Goal: Communication & Community: Participate in discussion

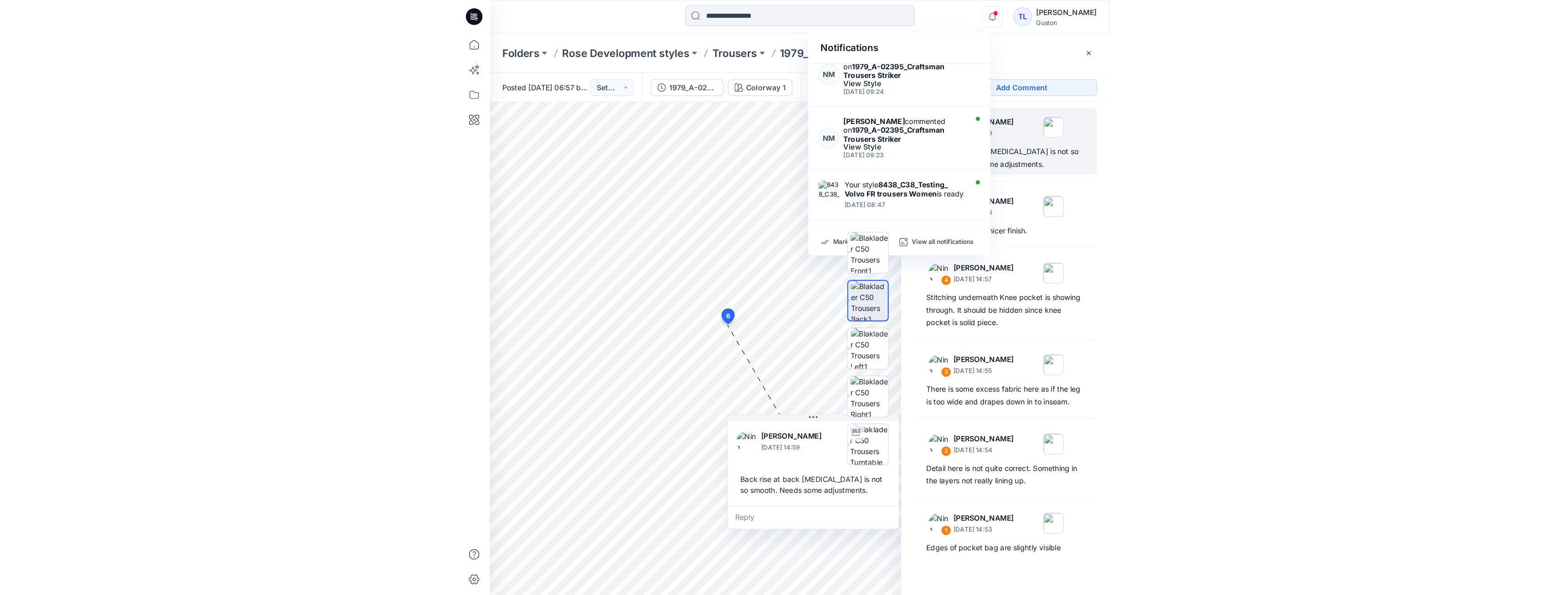
scroll to position [395, 0]
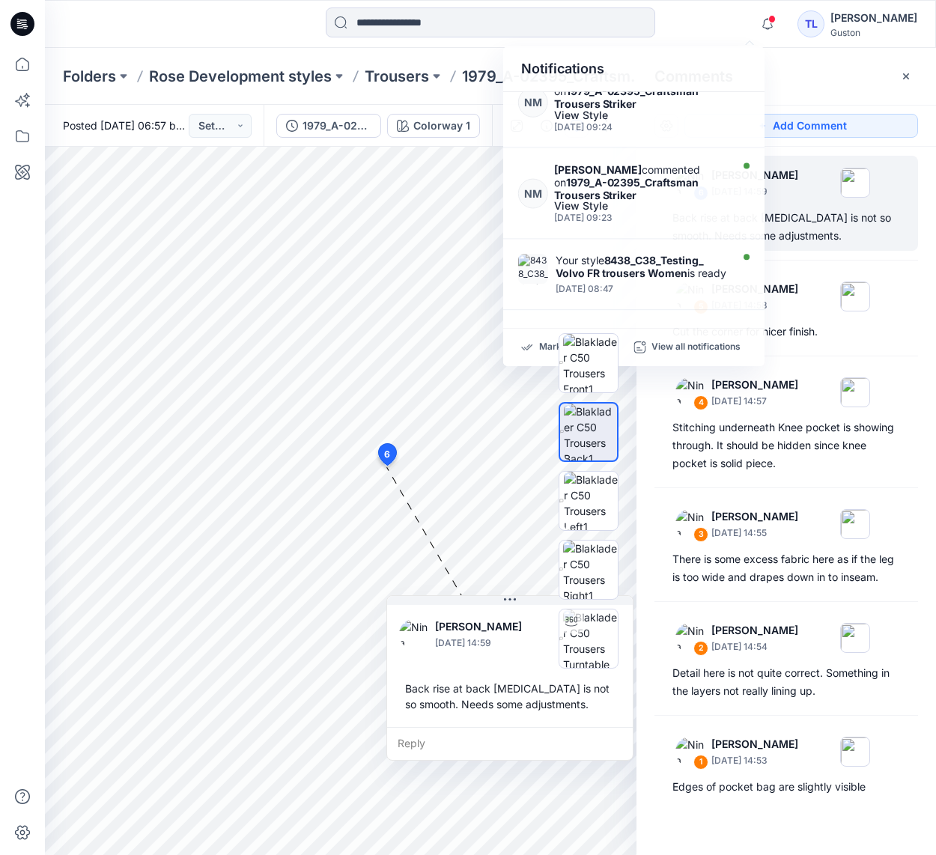
click at [833, 76] on div "Comments" at bounding box center [787, 76] width 300 height 56
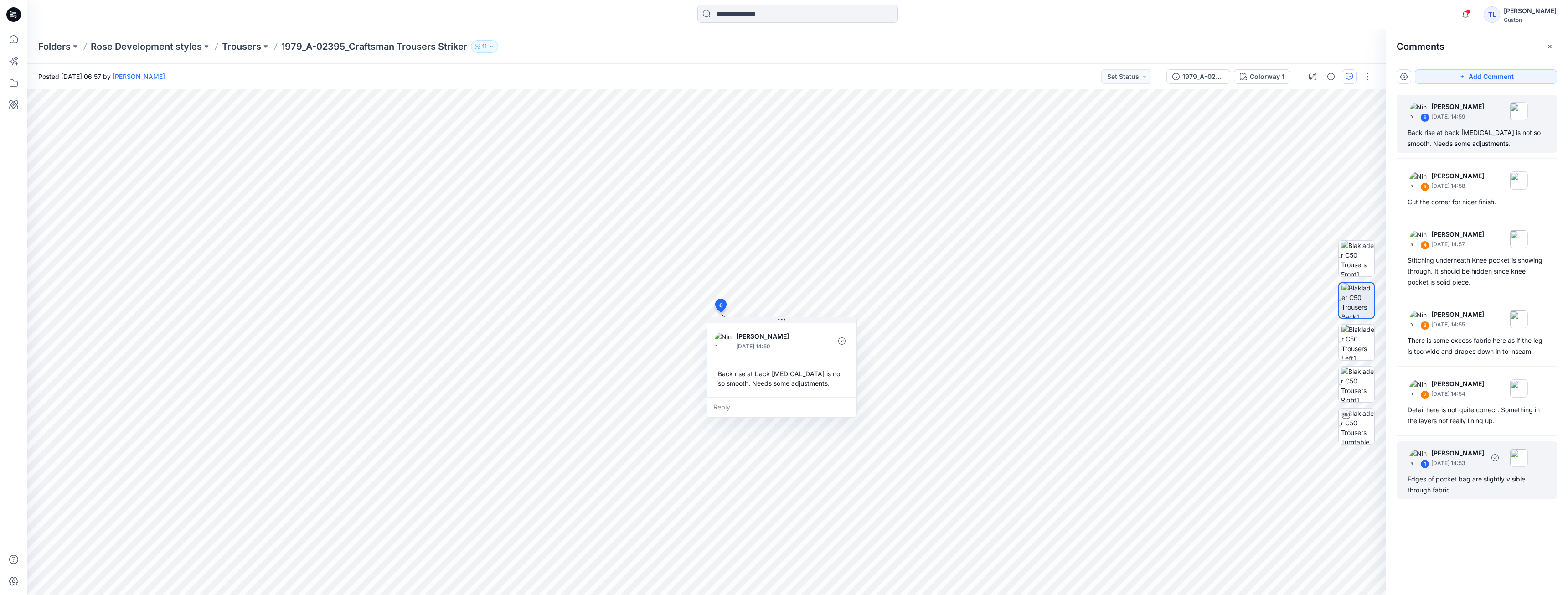
click at [569, 489] on div "Edges of pocket bag are slightly visible through fabric" at bounding box center [1477, 485] width 139 height 22
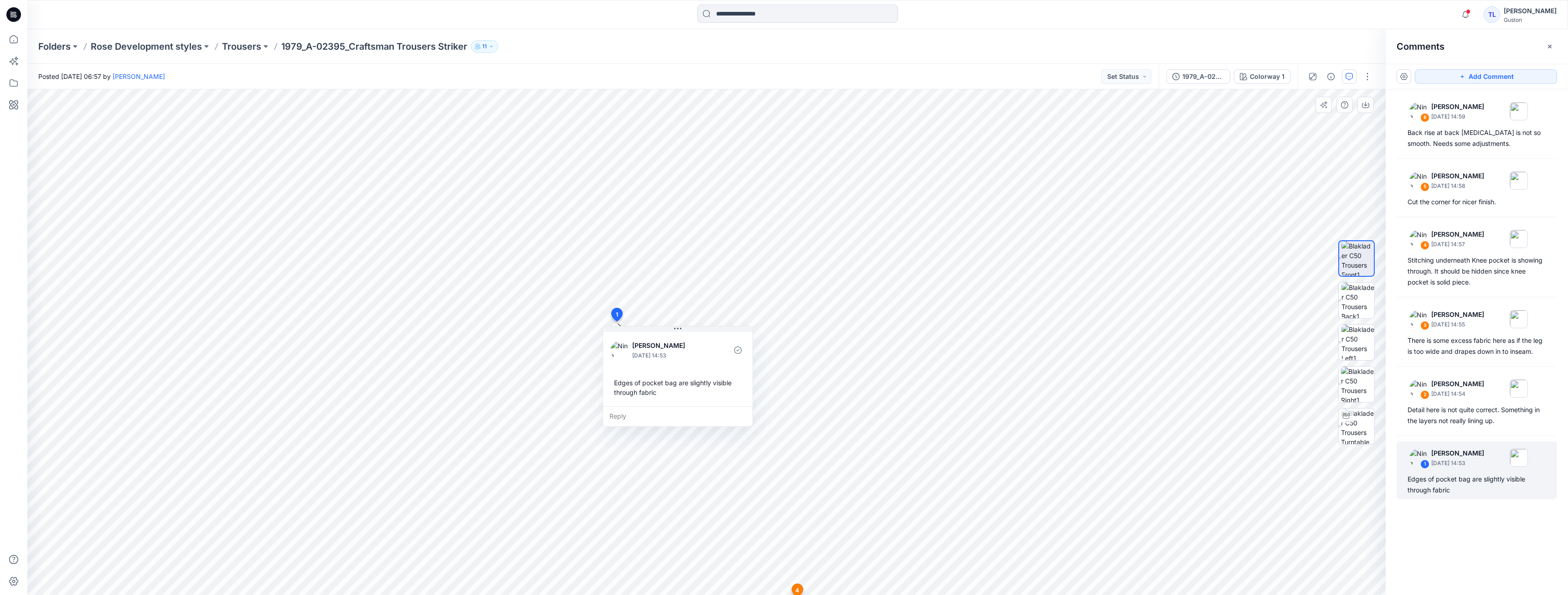
click at [569, 415] on div "Reply" at bounding box center [678, 416] width 150 height 20
type textarea "**********"
click at [569, 444] on button "Post" at bounding box center [732, 443] width 25 height 15
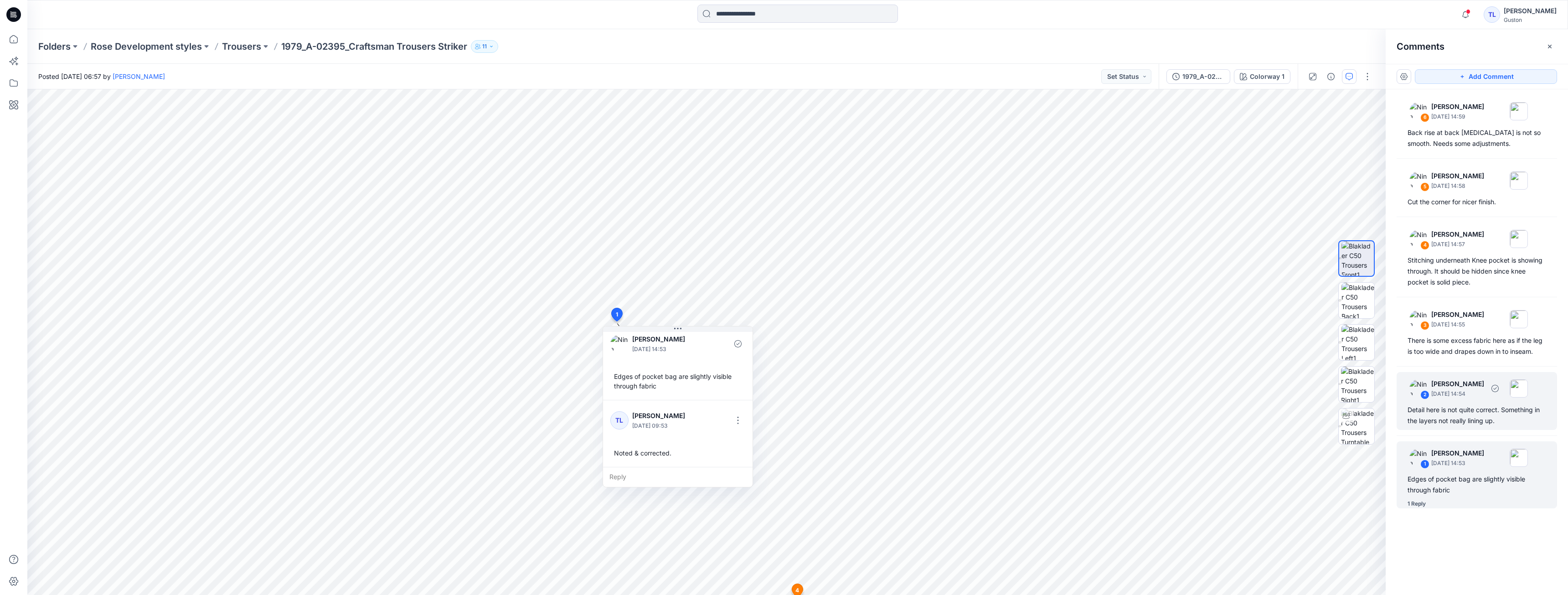
click at [569, 417] on div "Detail here is not quite correct. Something in the layers not really lining up." at bounding box center [1477, 415] width 139 height 22
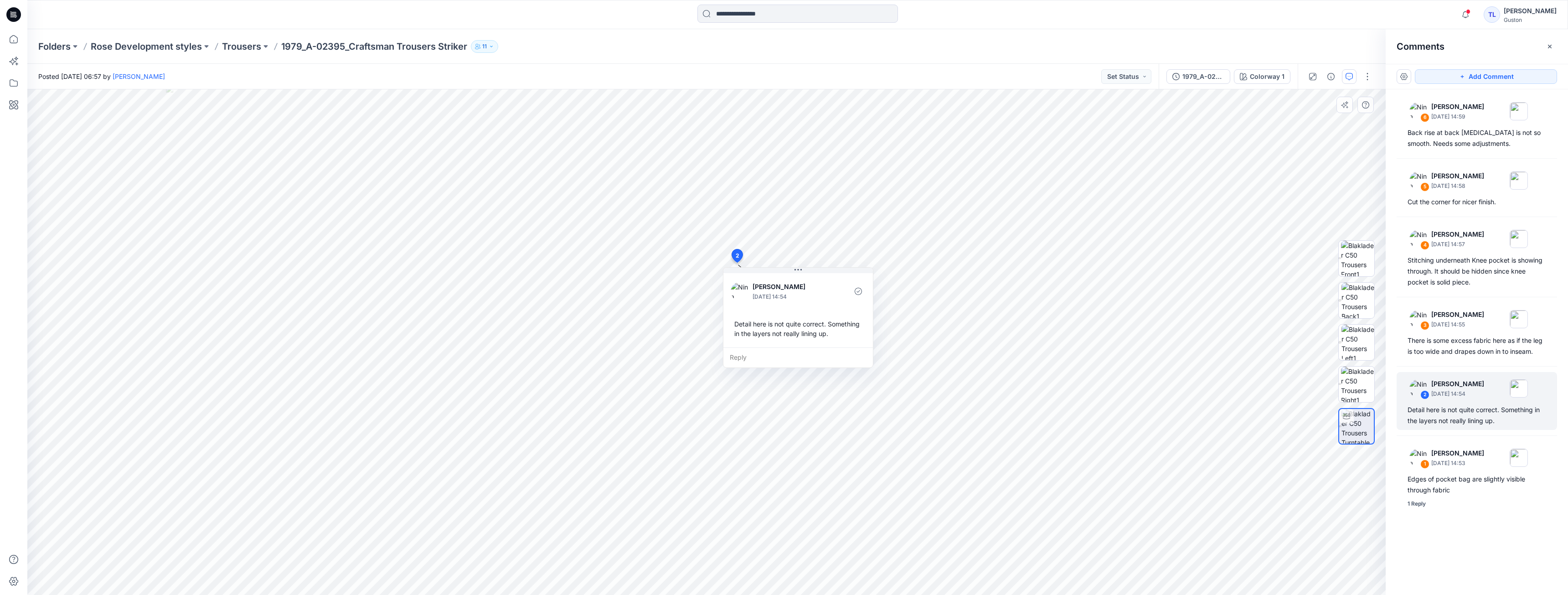
click at [569, 359] on div "Reply" at bounding box center [798, 357] width 150 height 20
type textarea "**********"
click at [569, 420] on div "**********" at bounding box center [707, 342] width 1359 height 505
click at [569, 412] on div "**********" at bounding box center [707, 342] width 1359 height 505
click at [569, 382] on button "Post" at bounding box center [853, 384] width 25 height 15
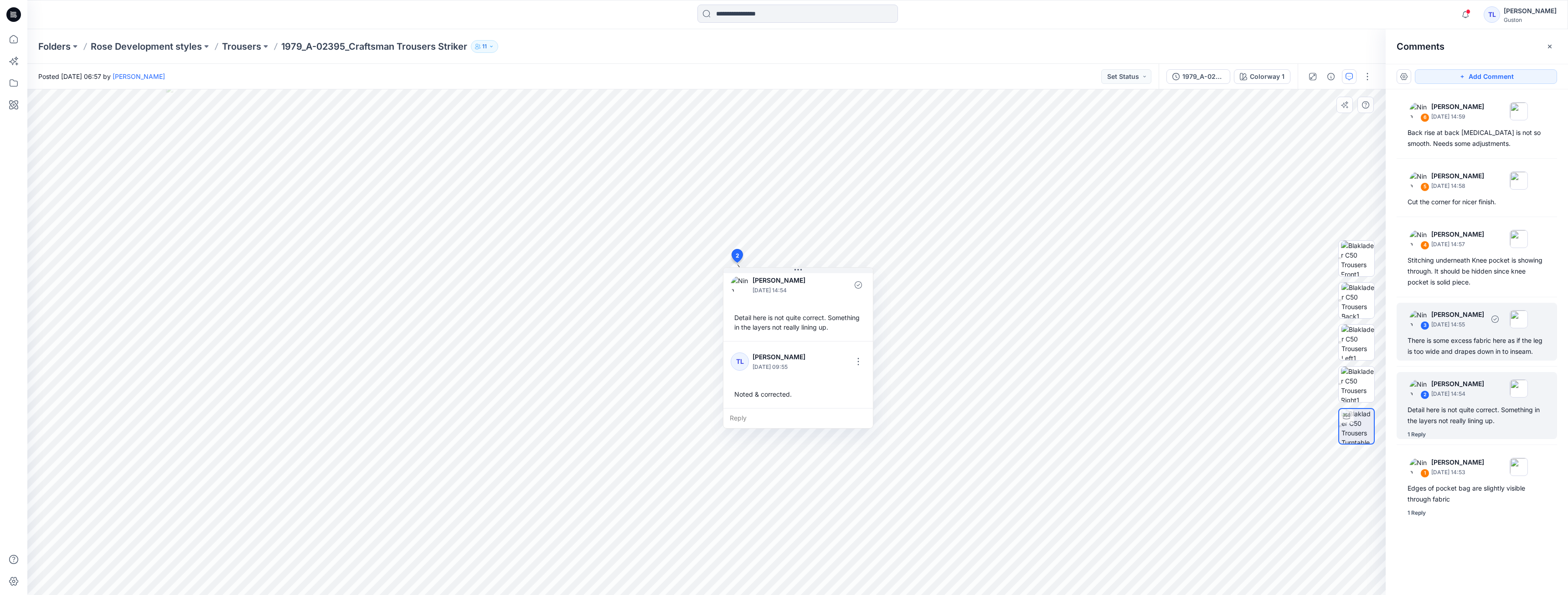
click at [569, 352] on div "There is some excess fabric here as if the leg is too wide and drapes down in t…" at bounding box center [1477, 346] width 139 height 22
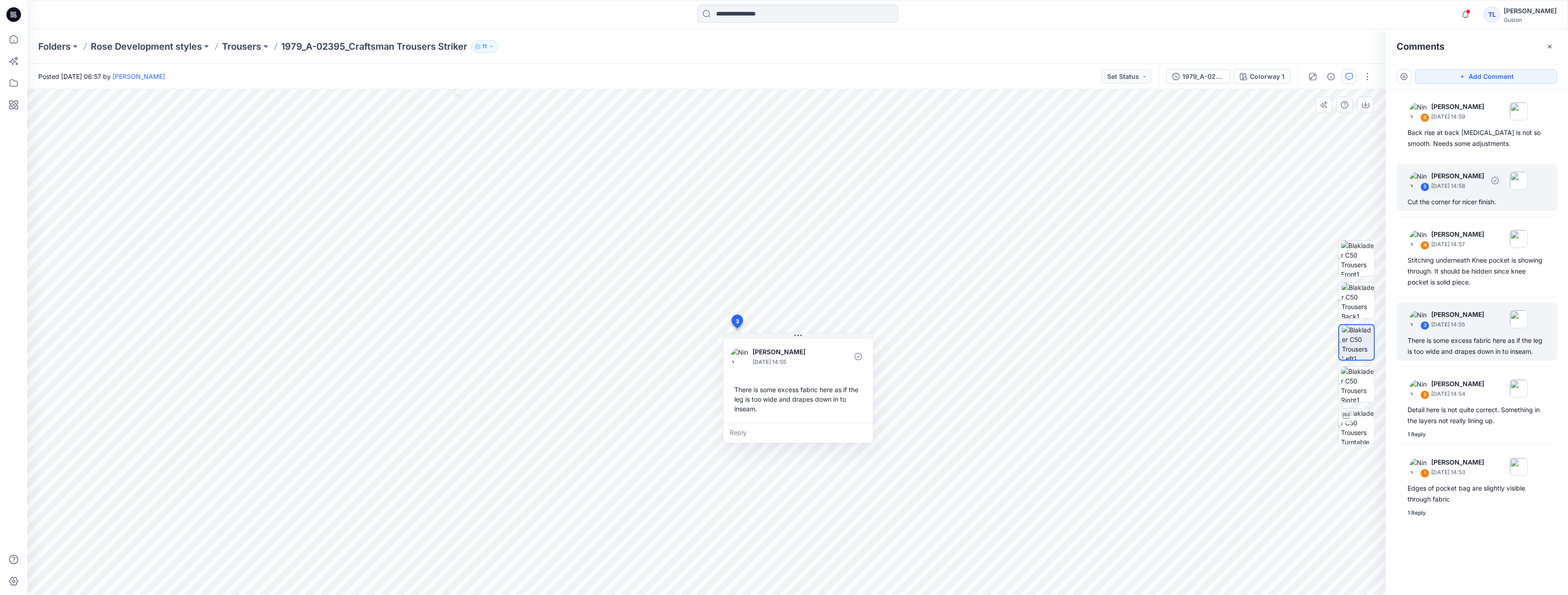
click at [569, 208] on div "5 [PERSON_NAME] [DATE] 14:58 Cut the corner for nicer finish." at bounding box center [1477, 188] width 161 height 47
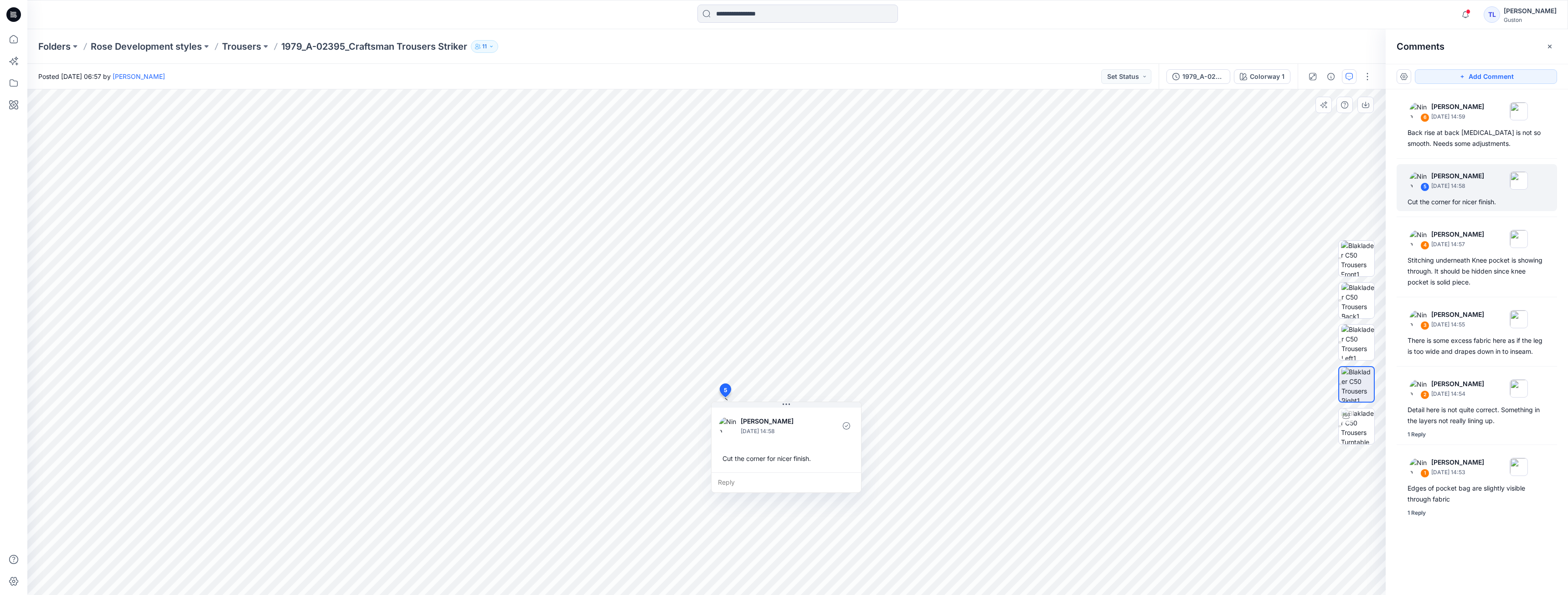
click at [569, 480] on div "Reply" at bounding box center [786, 482] width 150 height 20
type textarea "**********"
click at [569, 507] on button "Post" at bounding box center [841, 509] width 25 height 15
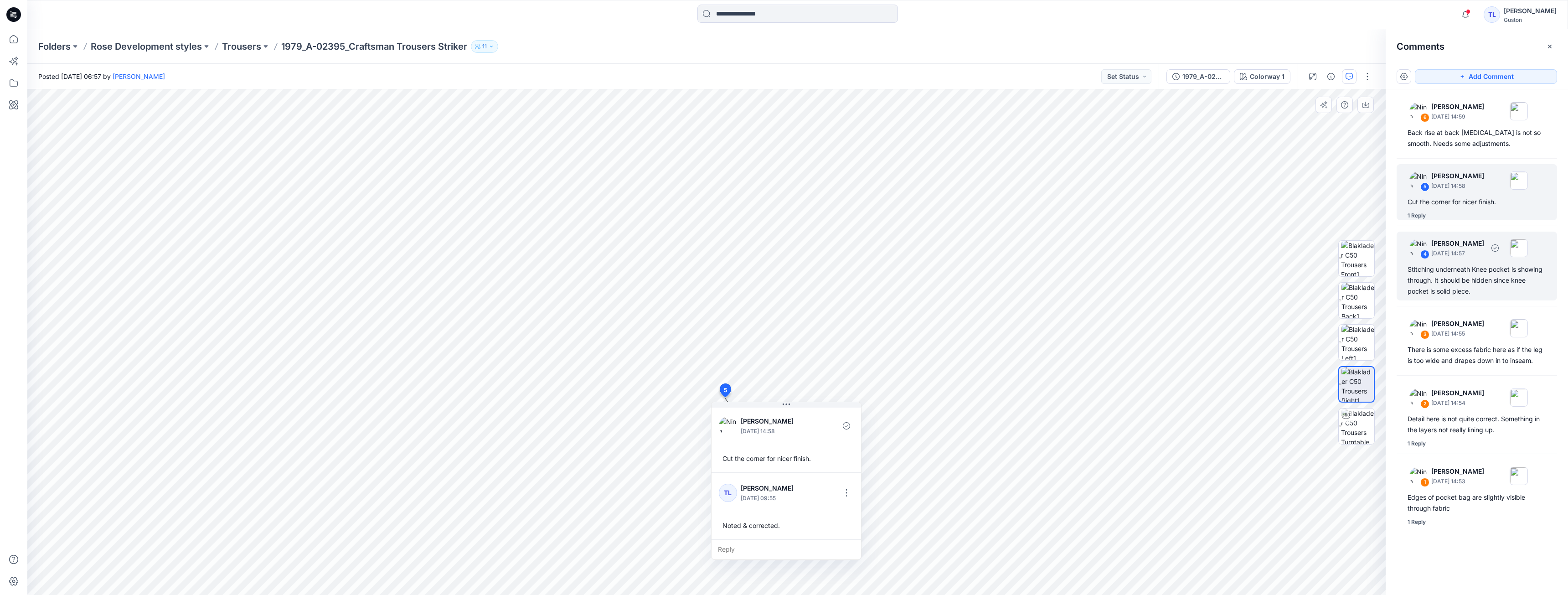
click at [569, 292] on div "Stitching underneath Knee pocket is showing through. It should be hidden since …" at bounding box center [1477, 281] width 139 height 33
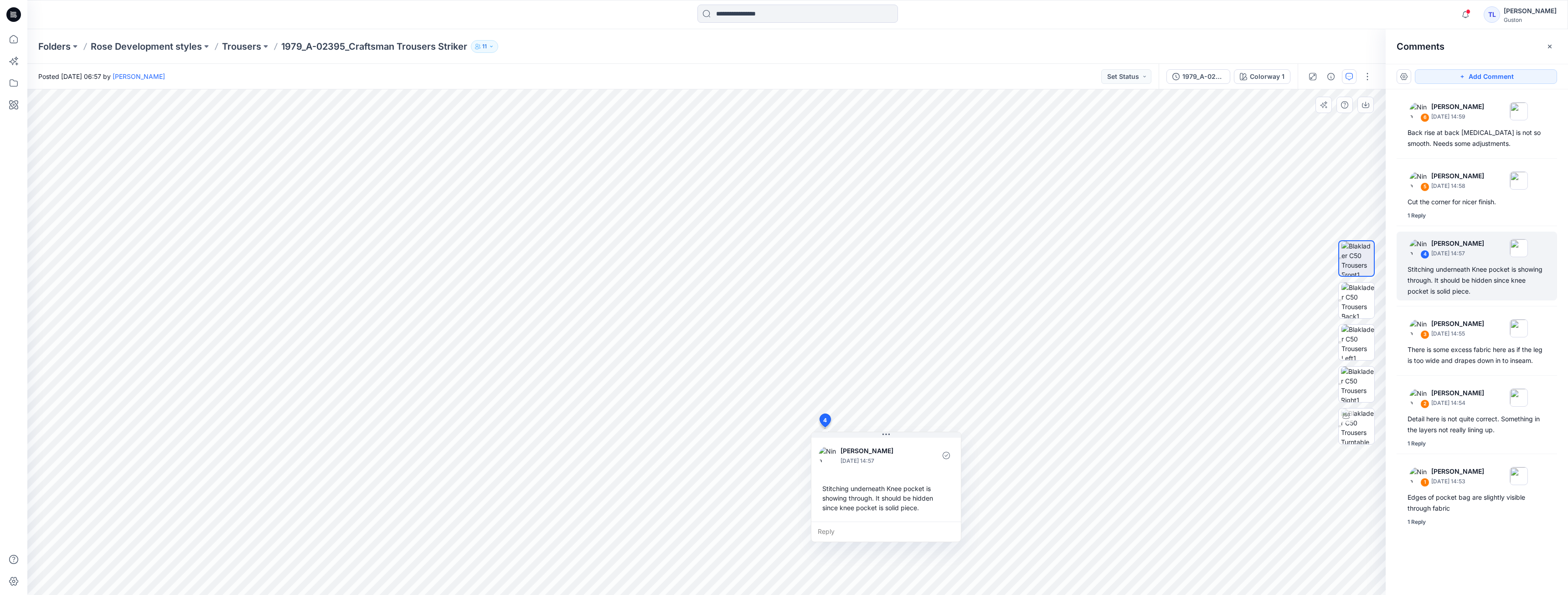
click at [569, 520] on div "Reply" at bounding box center [886, 532] width 150 height 20
type textarea "**********"
click at [569, 520] on button "Post" at bounding box center [940, 558] width 25 height 15
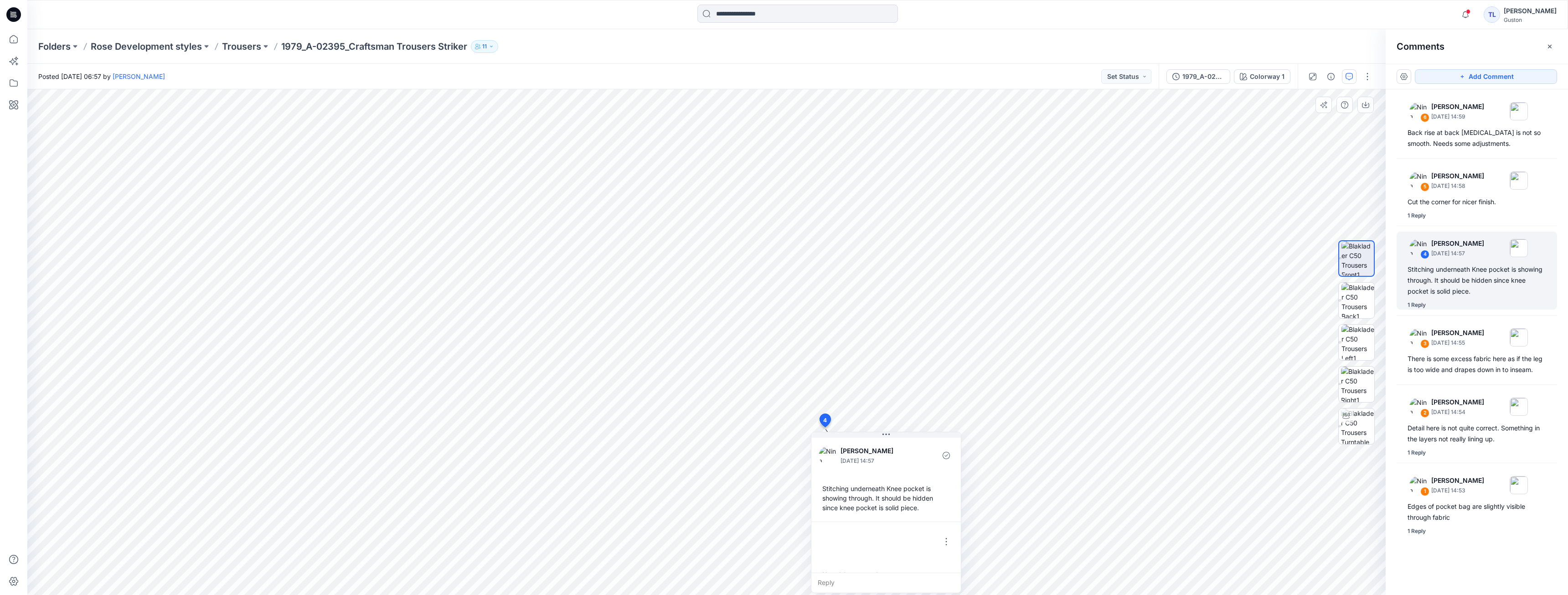
scroll to position [16, 0]
click at [569, 143] on div "Back rise at back [MEDICAL_DATA] is not so smooth. Needs some adjustments." at bounding box center [1477, 138] width 139 height 22
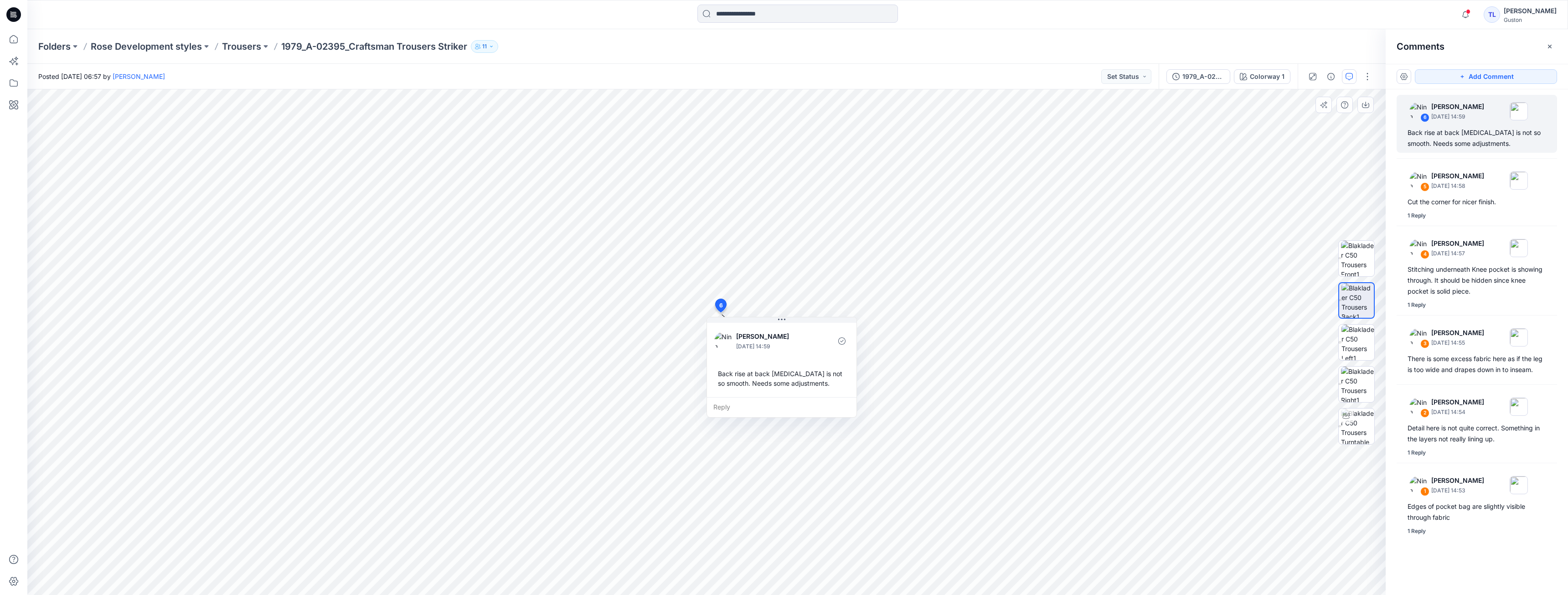
click at [569, 409] on div "Reply" at bounding box center [782, 407] width 150 height 20
type textarea "*"
drag, startPoint x: 715, startPoint y: 405, endPoint x: 754, endPoint y: 422, distance: 42.5
click at [569, 422] on div "**********" at bounding box center [782, 423] width 150 height 51
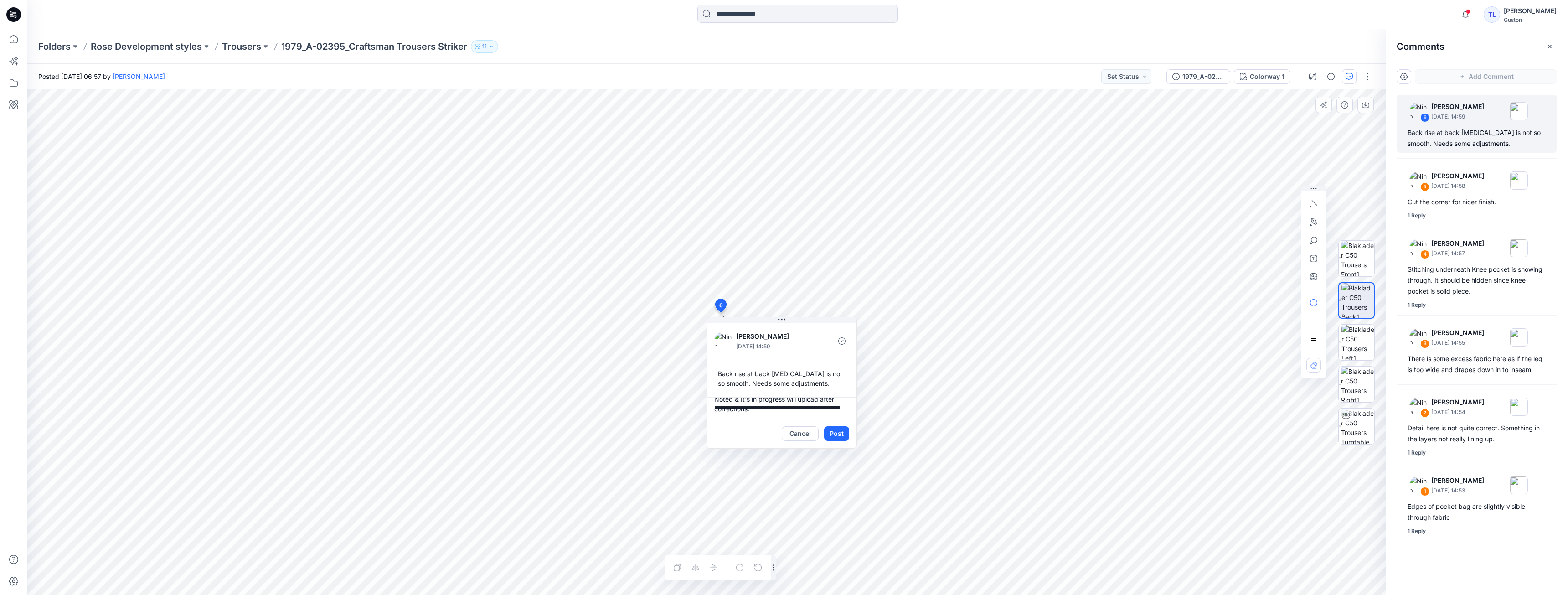
type textarea "**********"
click at [569, 417] on textarea "**********" at bounding box center [782, 408] width 150 height 22
click at [569, 432] on button "Post" at bounding box center [836, 434] width 25 height 15
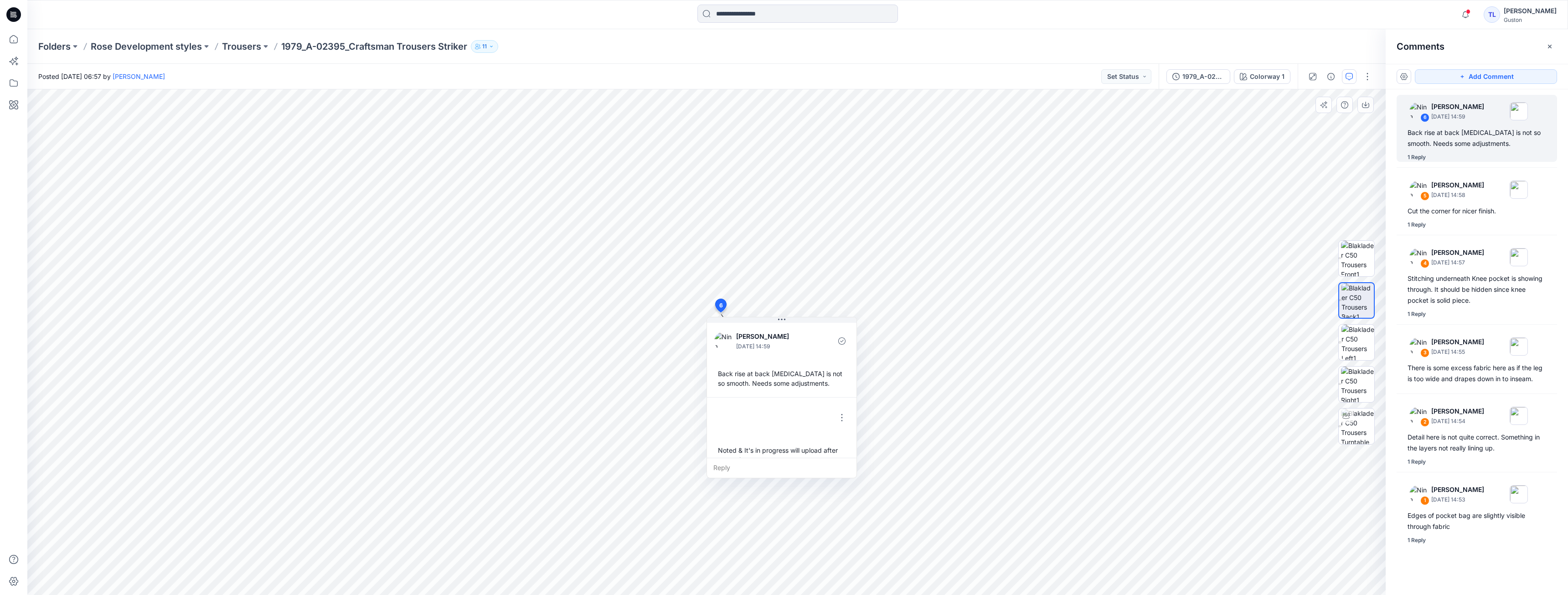
scroll to position [16, 0]
click at [569, 444] on div "Noted & It's in progress will upload after corrections." at bounding box center [782, 438] width 135 height 26
click at [569, 443] on div "Noted & It's in progress will upload after corrections." at bounding box center [782, 438] width 135 height 26
drag, startPoint x: 752, startPoint y: 444, endPoint x: 782, endPoint y: 456, distance: 32.3
click at [569, 456] on div "Noted & It's in progress will upload after corrections." at bounding box center [811, 450] width 135 height 26
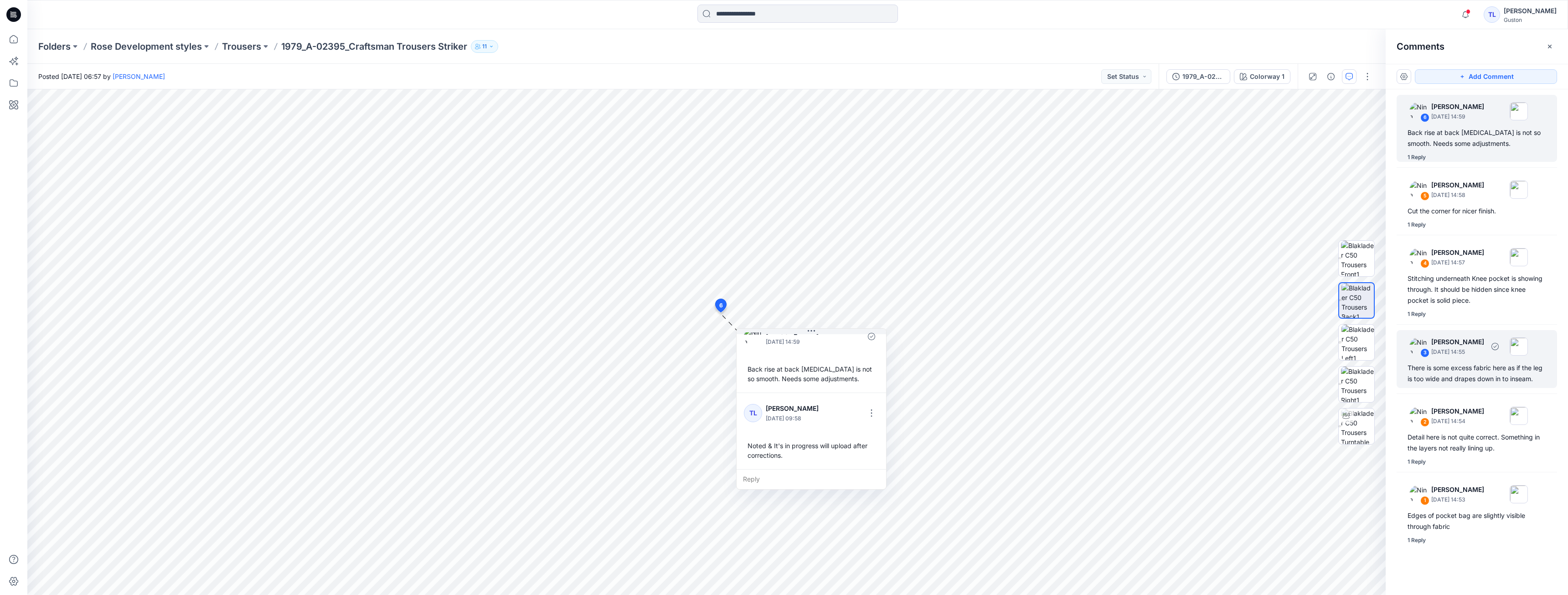
click at [569, 370] on div "There is some excess fabric here as if the leg is too wide and drapes down in t…" at bounding box center [1477, 373] width 139 height 22
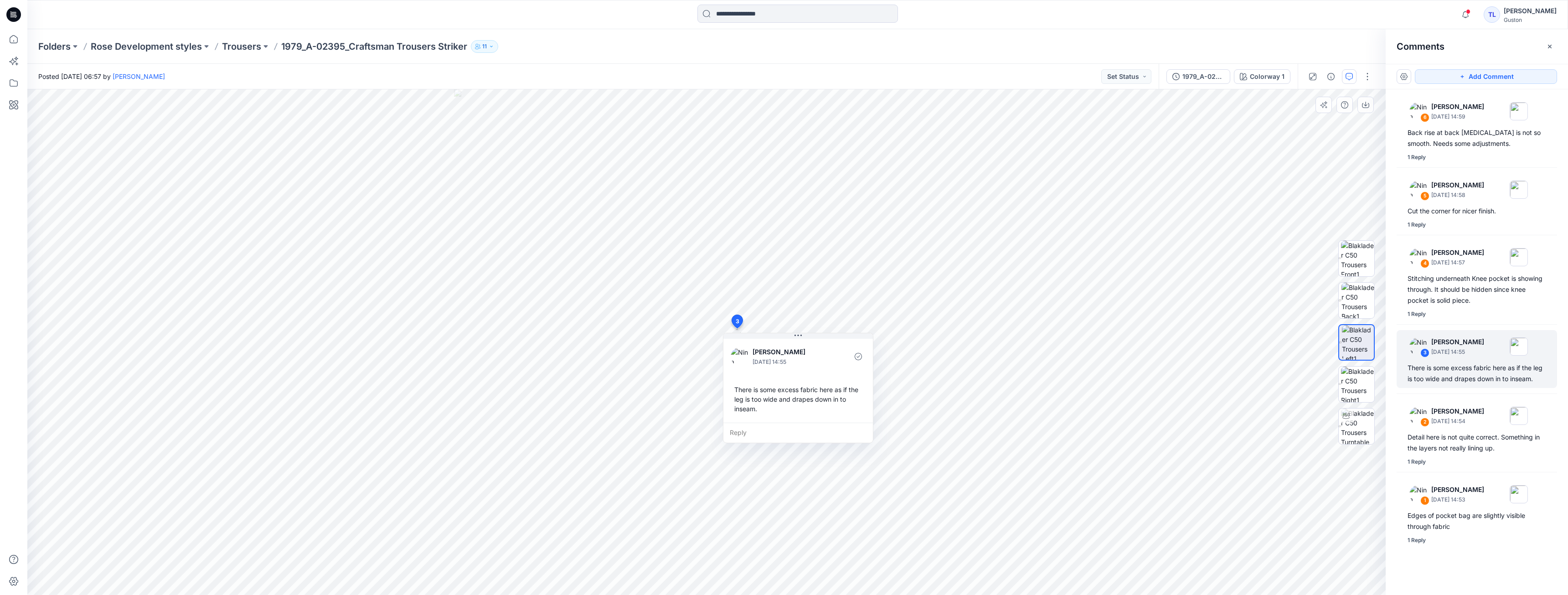
click at [569, 428] on div "Reply" at bounding box center [798, 432] width 150 height 20
type textarea "**********"
click at [569, 457] on button "Post" at bounding box center [853, 459] width 25 height 15
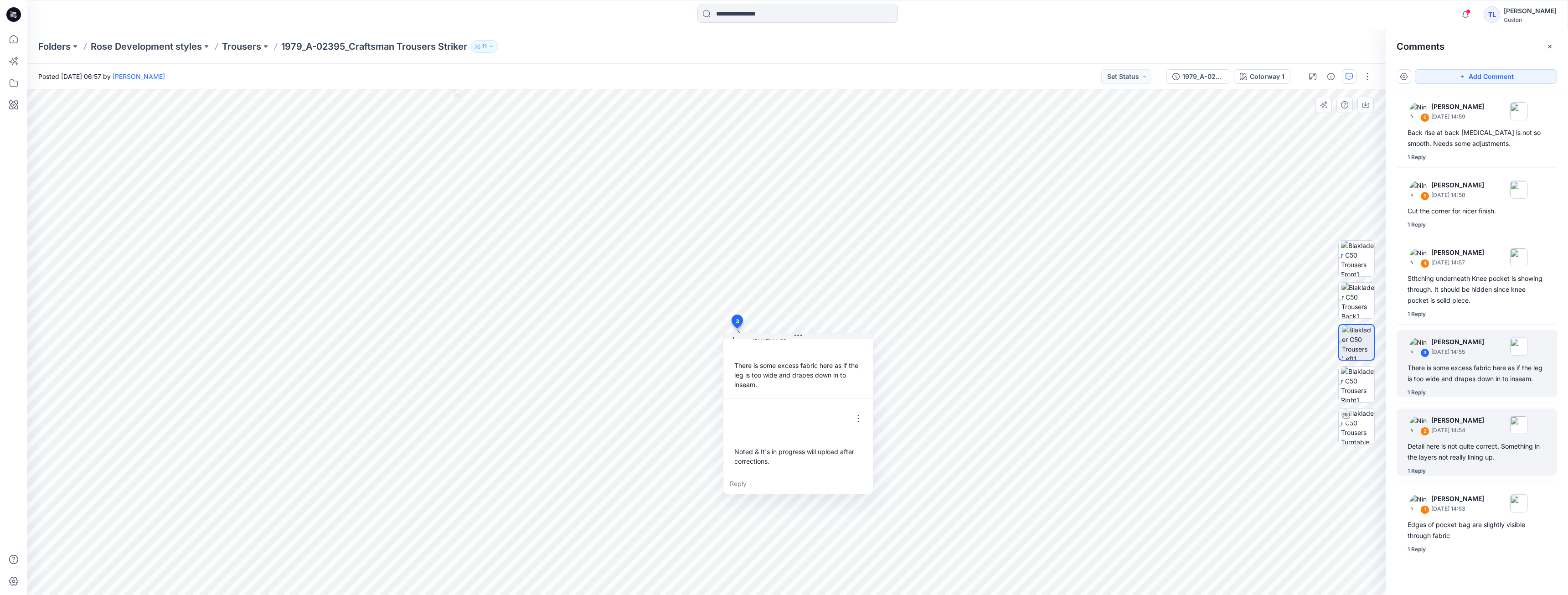
scroll to position [26, 0]
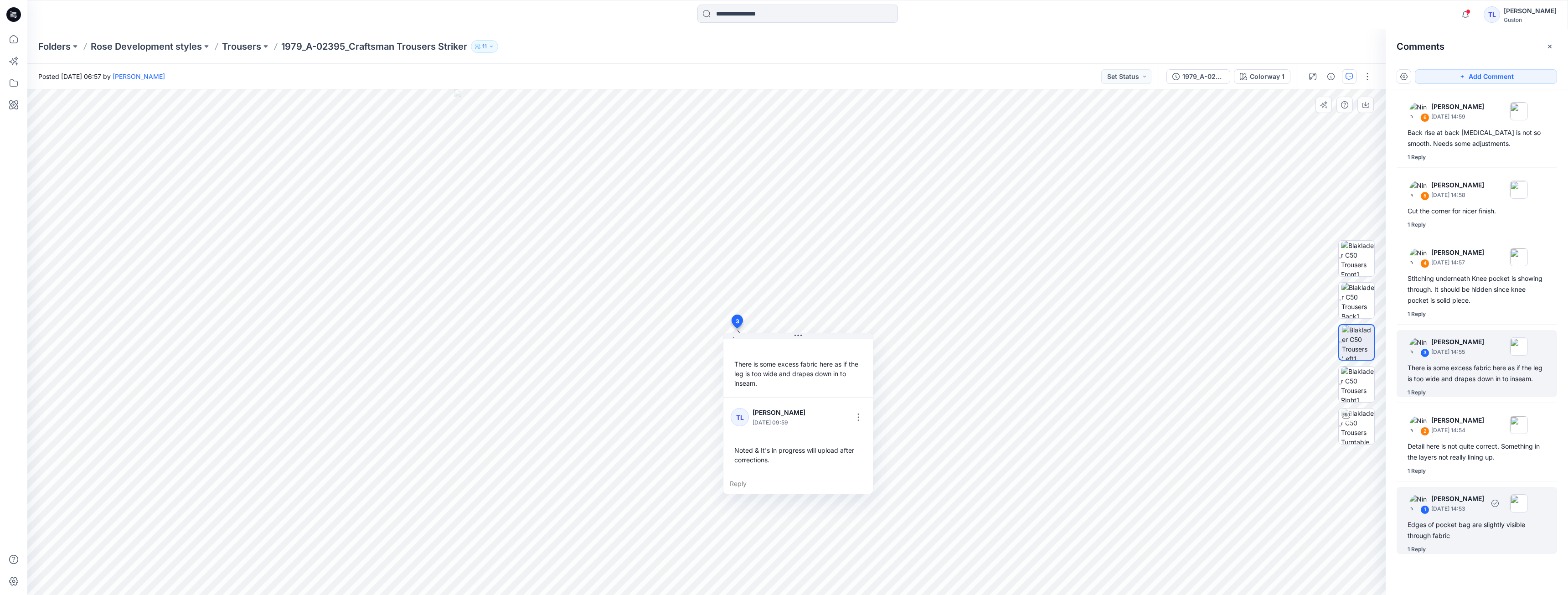
click at [569, 520] on div "Edges of pocket bag are slightly visible through fabric" at bounding box center [1477, 530] width 139 height 22
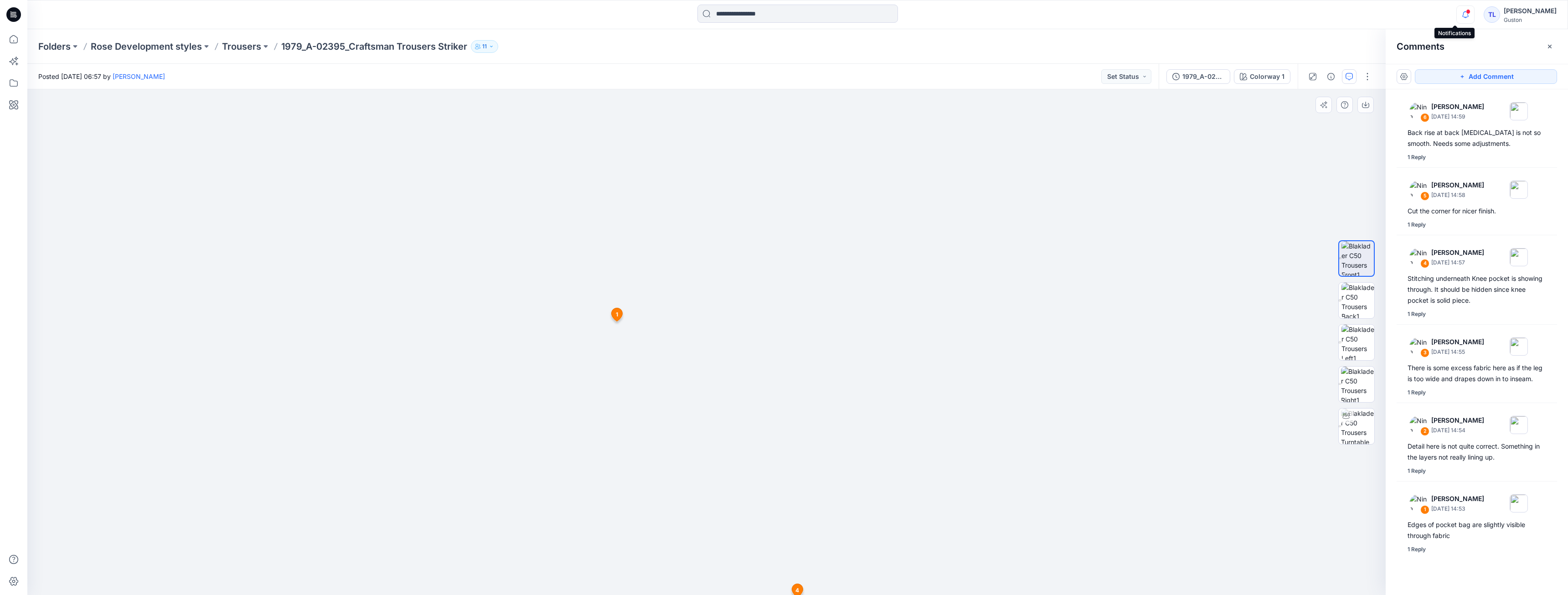
click at [569, 14] on icon "button" at bounding box center [1465, 15] width 17 height 18
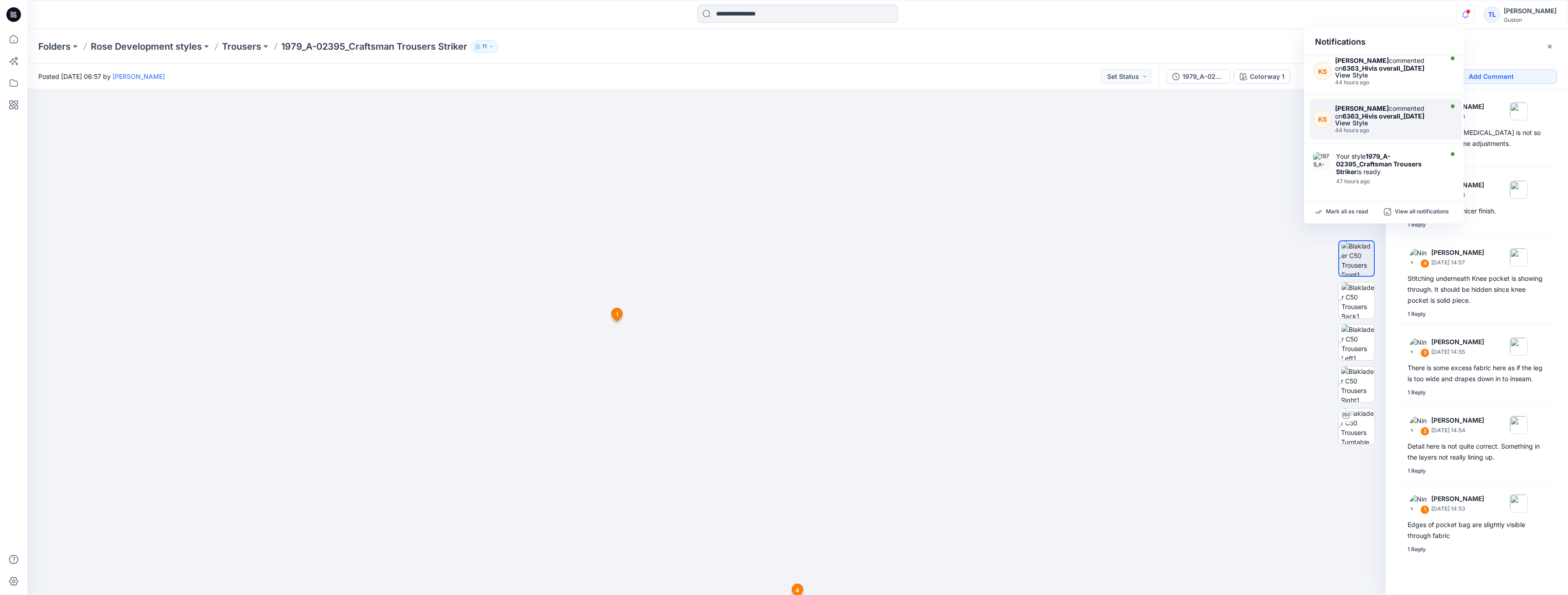
scroll to position [0, 0]
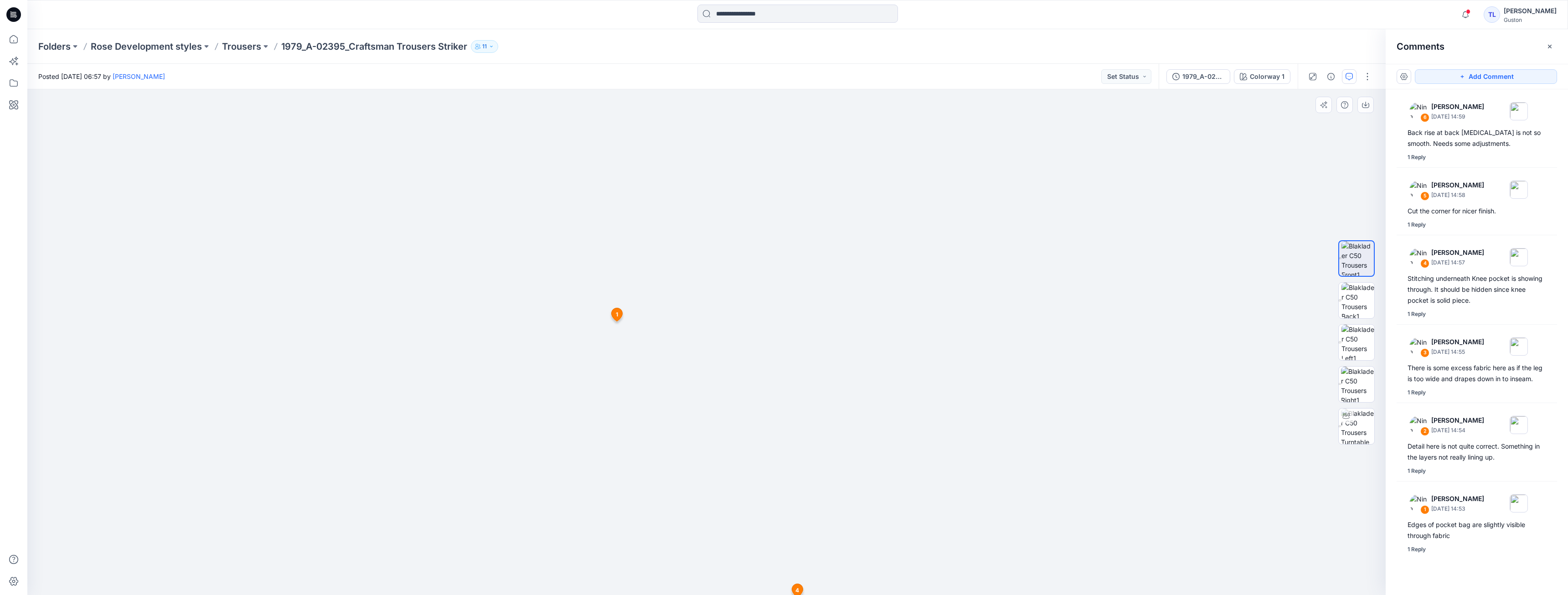
click at [569, 247] on img at bounding box center [707, 263] width 940 height 663
click at [569, 79] on div "1979_A-02395_Craftsman Trousers Striker" at bounding box center [1203, 77] width 42 height 10
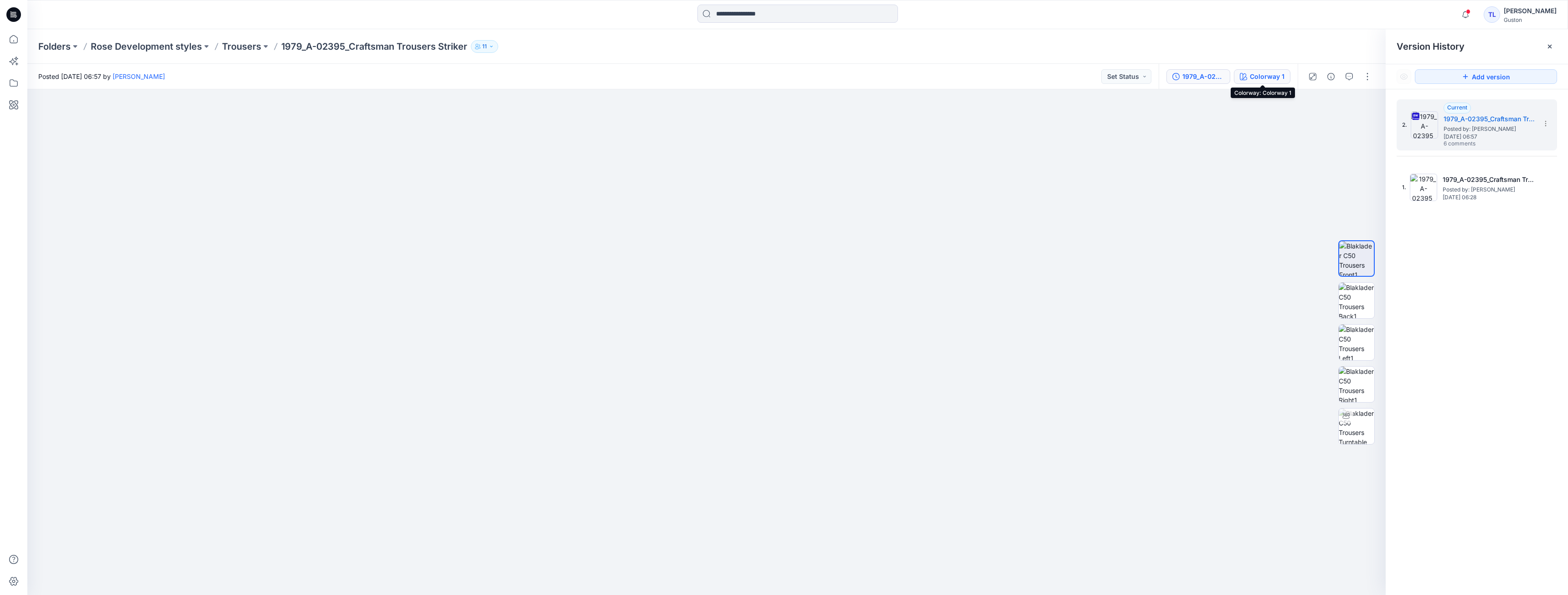
click at [569, 77] on div "Colorway 1" at bounding box center [1267, 77] width 35 height 10
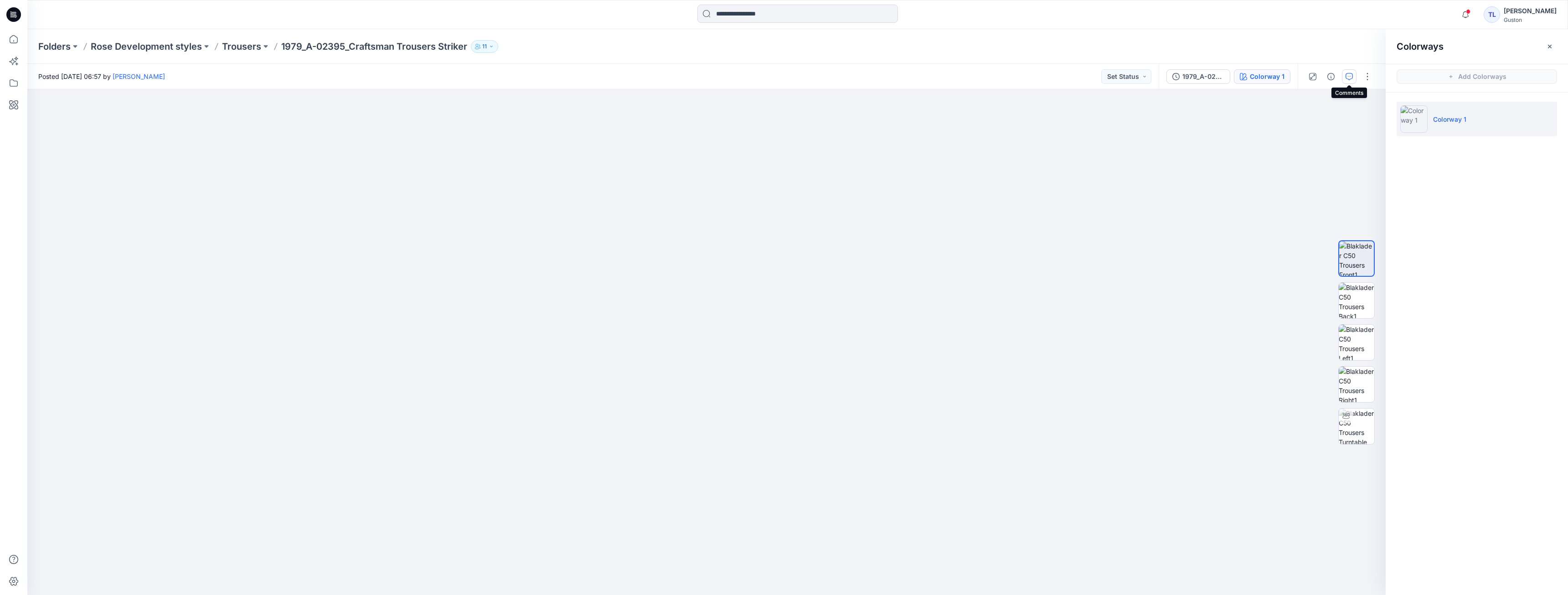
click at [569, 79] on icon "button" at bounding box center [1349, 77] width 7 height 7
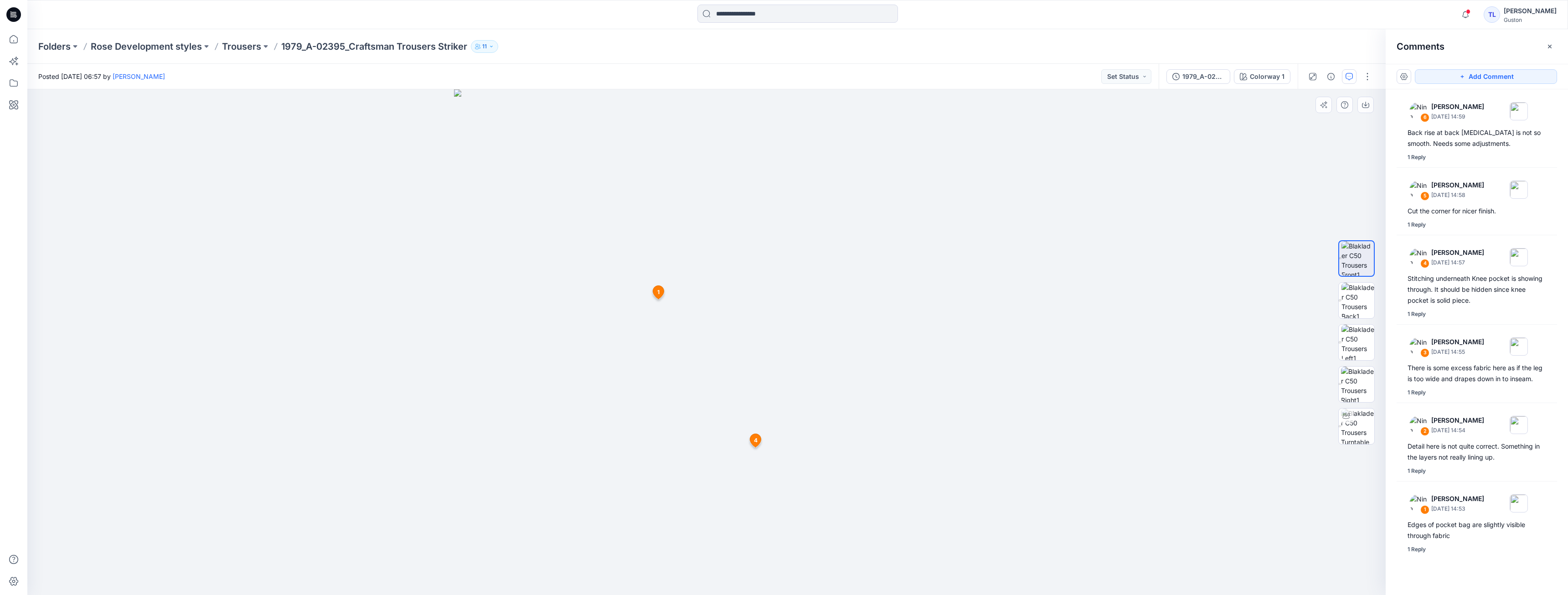
click at [569, 341] on div at bounding box center [707, 342] width 1359 height 505
click at [569, 370] on div "There is some excess fabric here as if the leg is too wide and drapes down in t…" at bounding box center [1477, 373] width 139 height 22
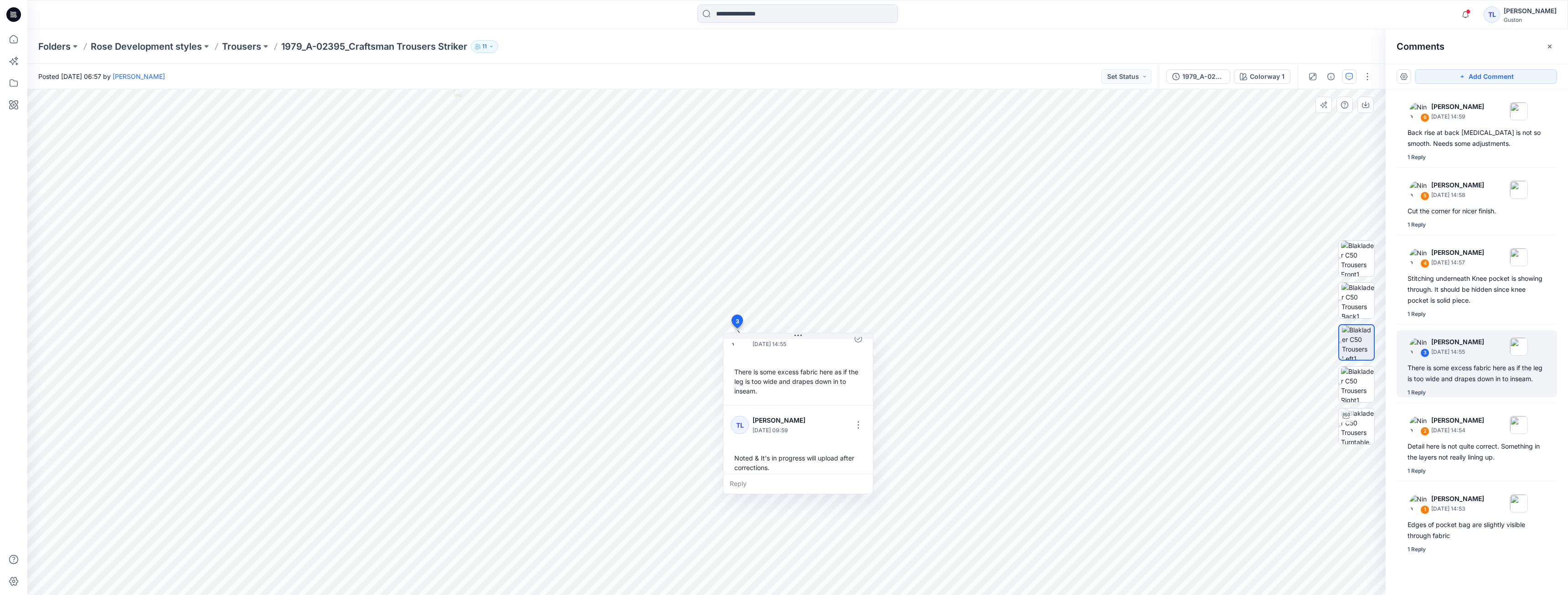
scroll to position [26, 0]
click at [569, 419] on button "button" at bounding box center [858, 417] width 15 height 15
click at [569, 419] on div at bounding box center [828, 417] width 31 height 25
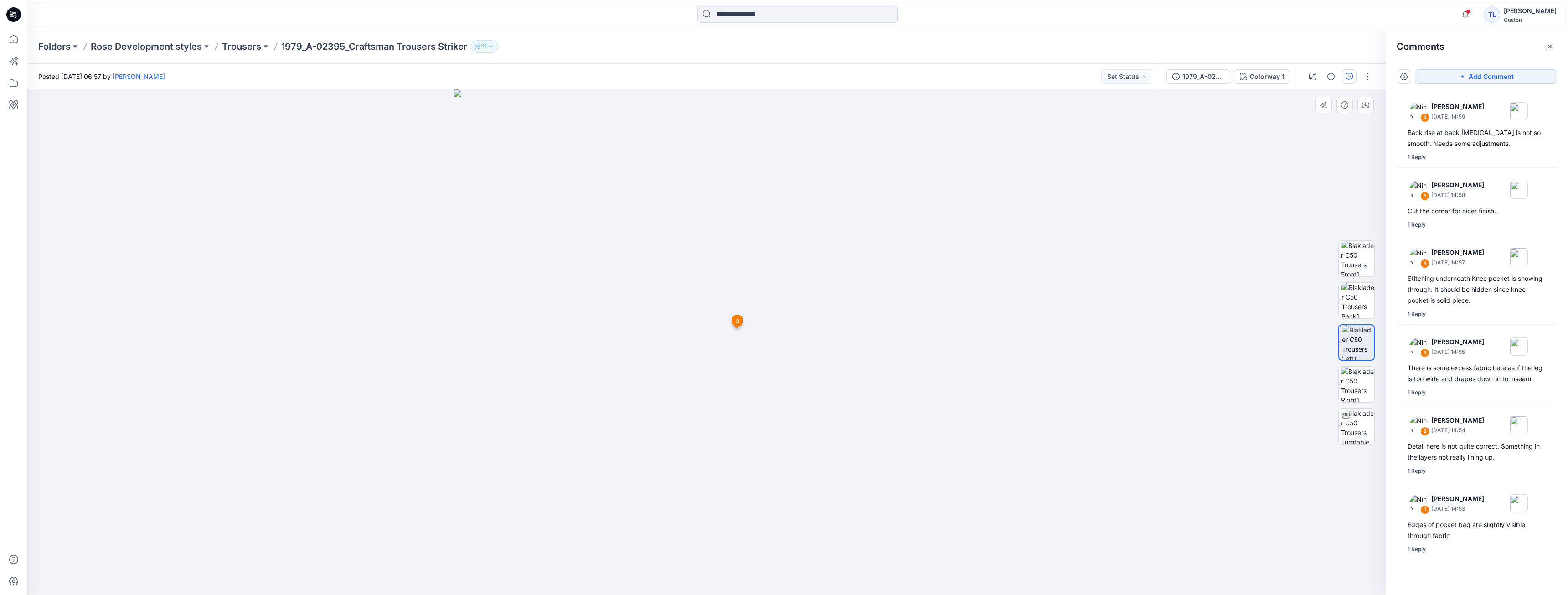
click at [569, 350] on div at bounding box center [707, 342] width 1359 height 505
click at [569, 307] on img at bounding box center [1358, 300] width 33 height 35
click at [569, 342] on img at bounding box center [1358, 342] width 33 height 35
click at [569, 390] on img at bounding box center [1357, 384] width 33 height 35
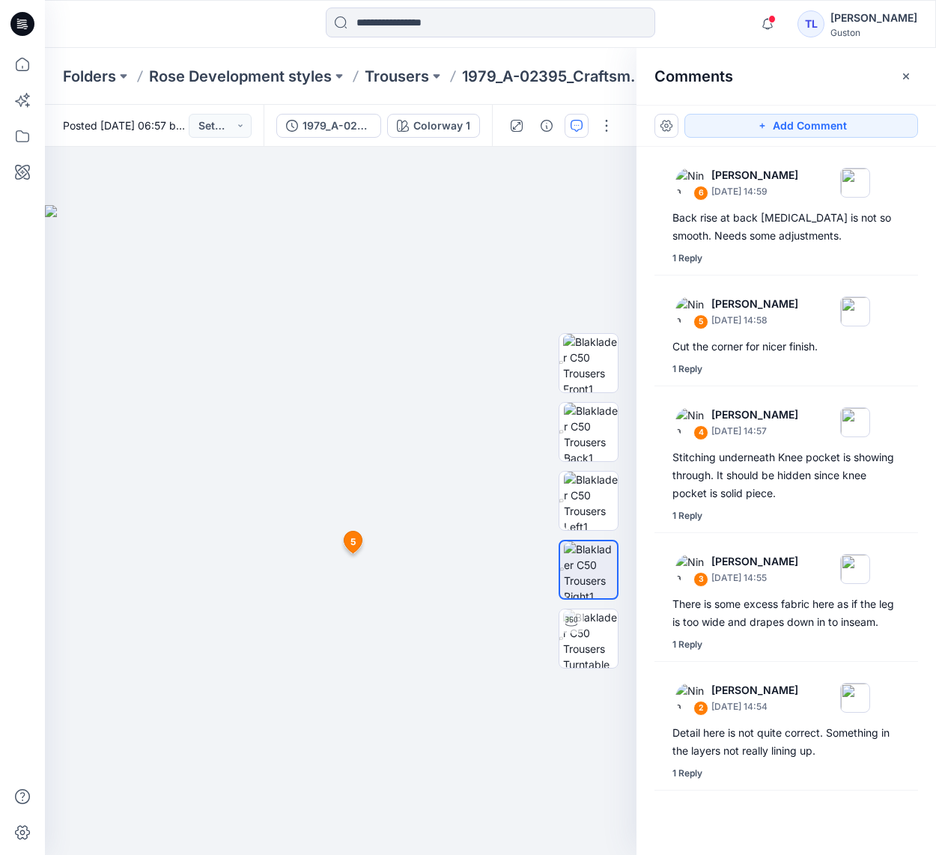
scroll to position [137, 0]
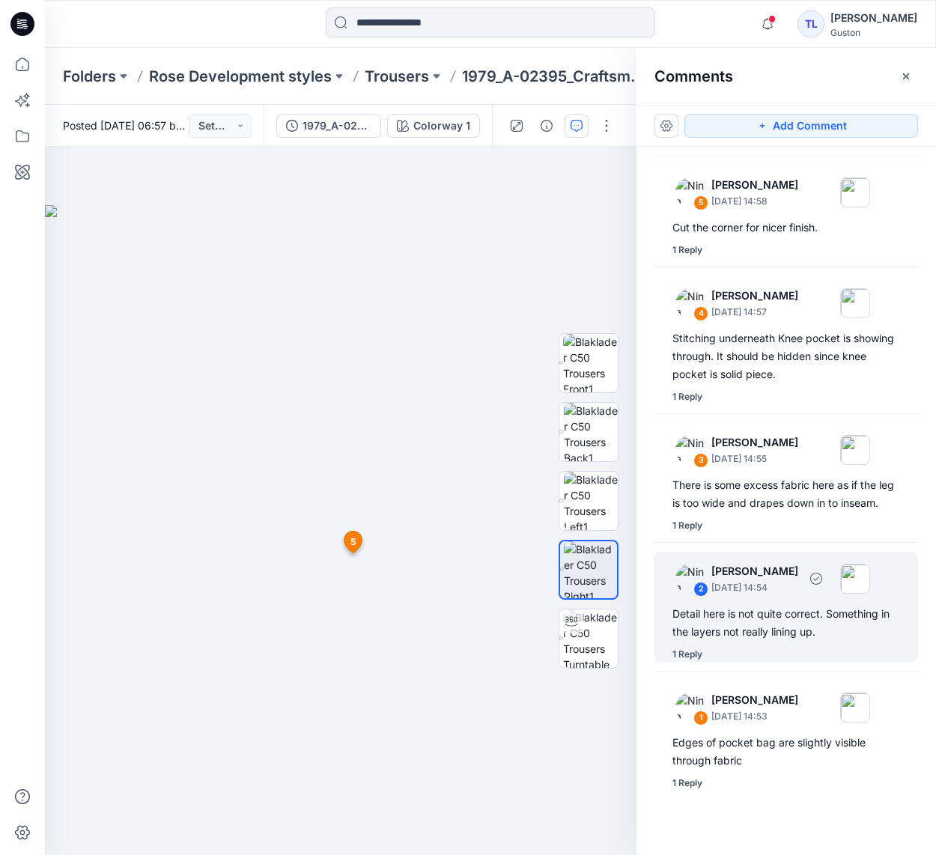
click at [769, 660] on div "1 Reply" at bounding box center [795, 654] width 246 height 15
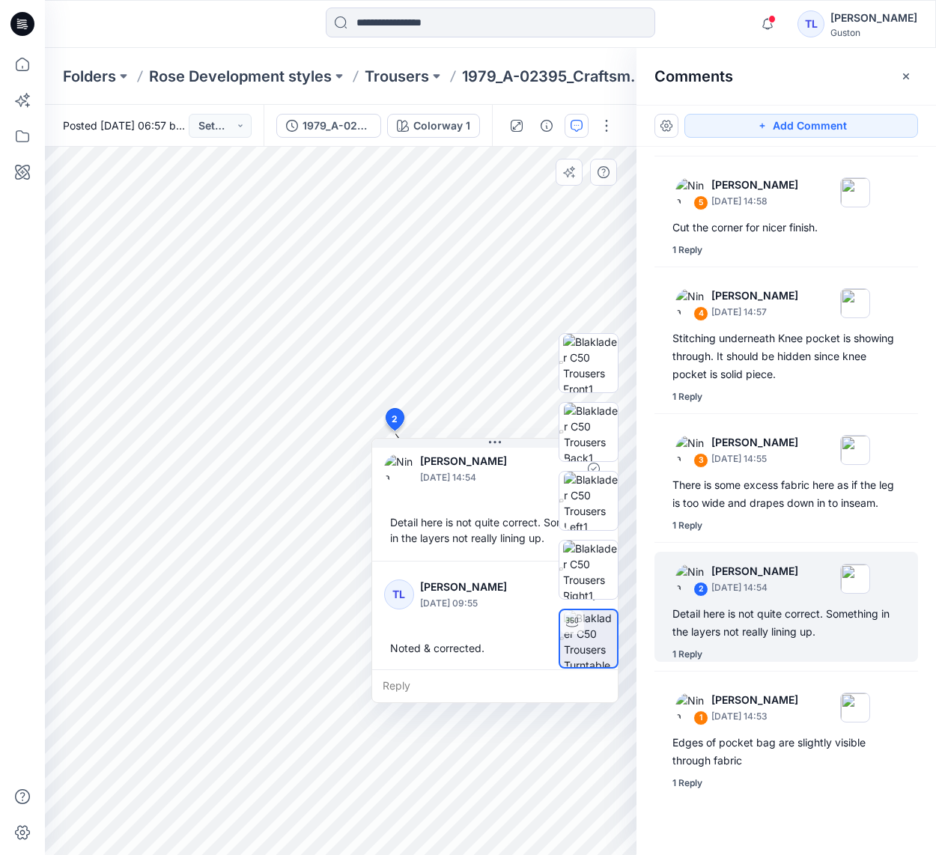
scroll to position [10, 0]
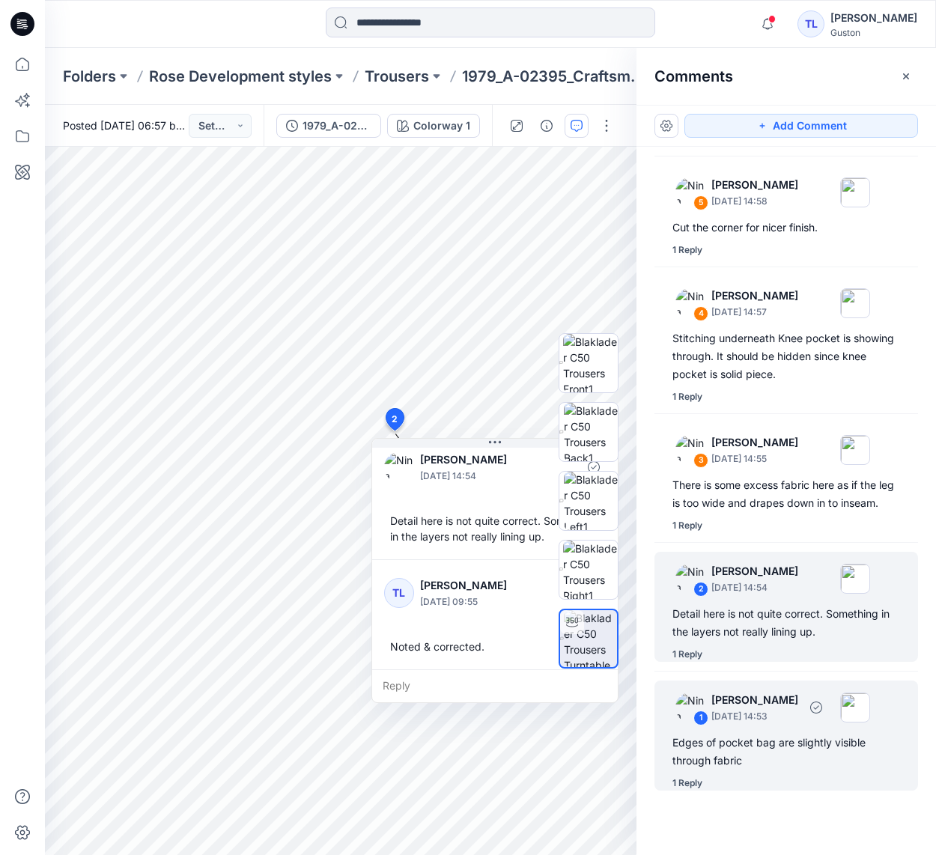
click at [704, 737] on div "Edges of pocket bag are slightly visible through fabric" at bounding box center [786, 752] width 228 height 36
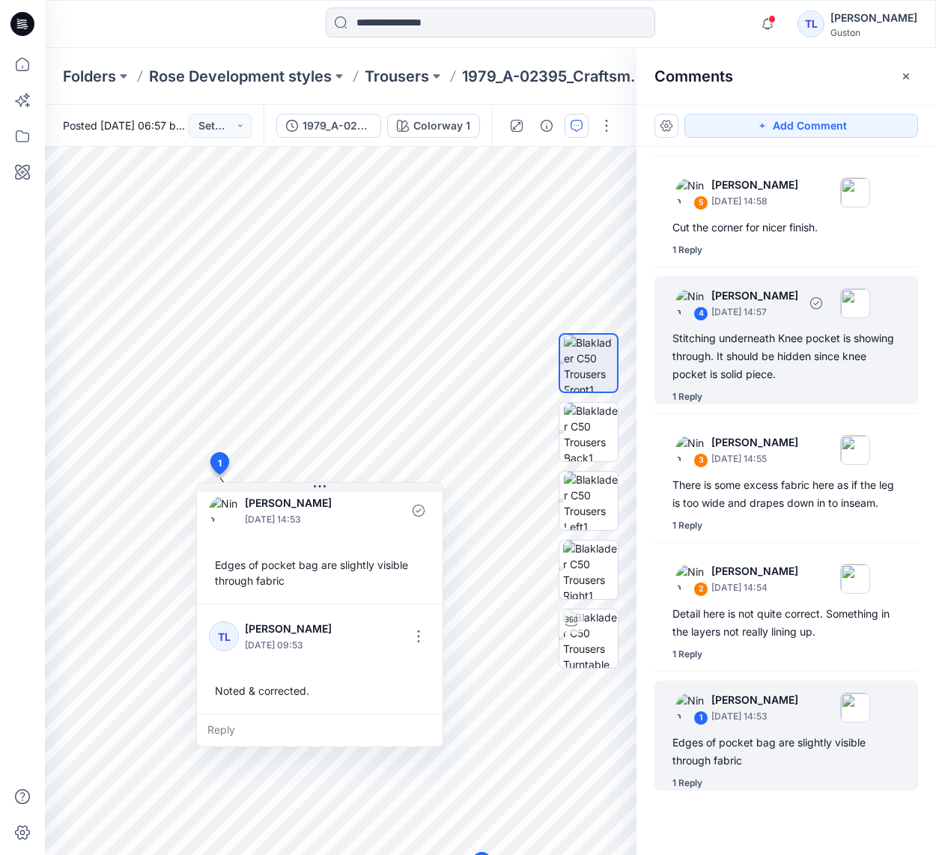
click at [771, 307] on div "4 [PERSON_NAME] [DATE] 14:57 Stitching underneath Knee pocket is showing throug…" at bounding box center [786, 340] width 264 height 128
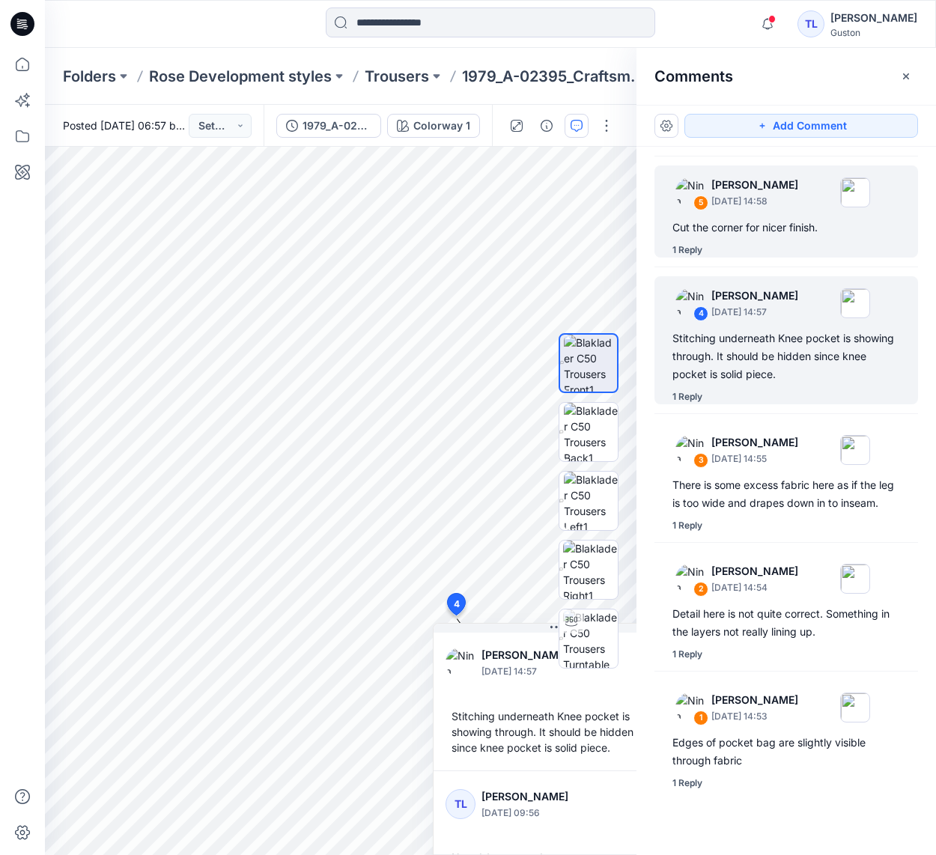
click at [789, 243] on div "1 Reply" at bounding box center [795, 250] width 246 height 15
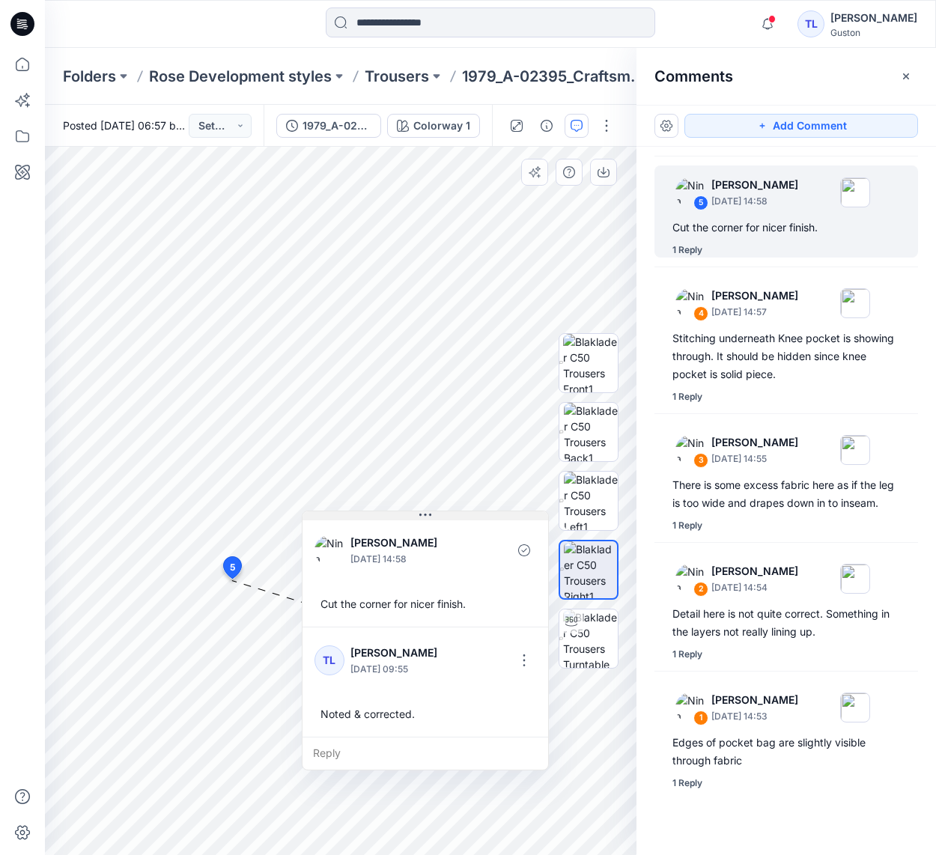
drag, startPoint x: 371, startPoint y: 592, endPoint x: 464, endPoint y: 517, distance: 119.8
click at [464, 517] on button at bounding box center [426, 515] width 246 height 9
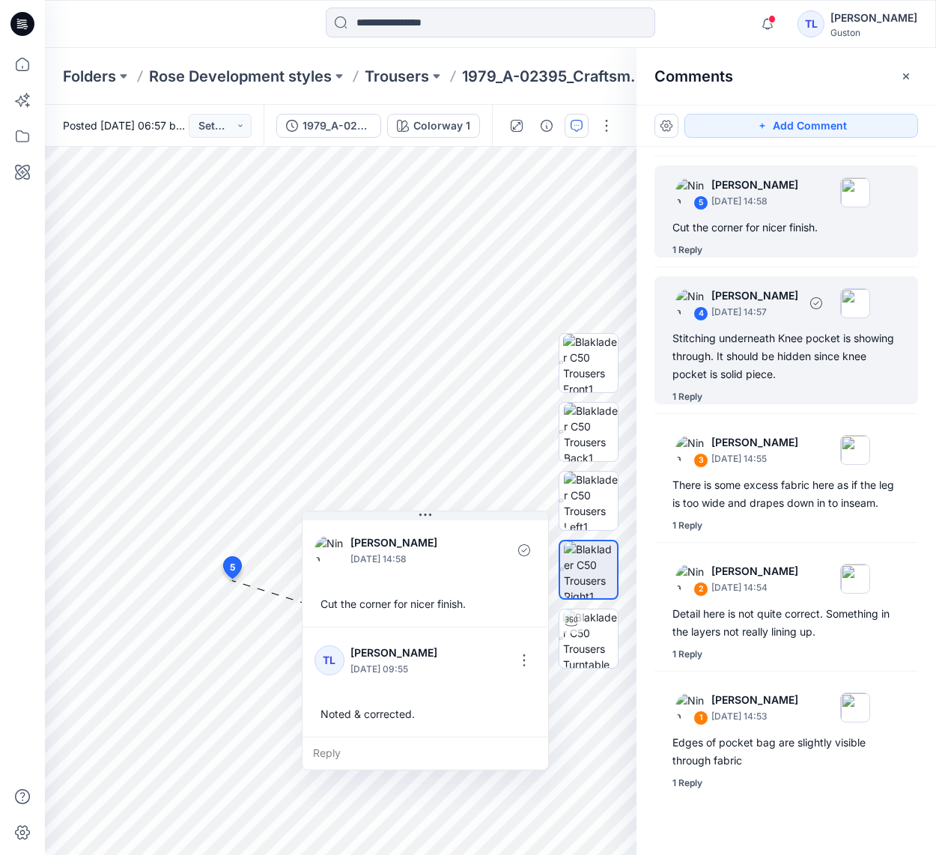
click at [760, 329] on div "Stitching underneath Knee pocket is showing through. It should be hidden since …" at bounding box center [786, 356] width 228 height 54
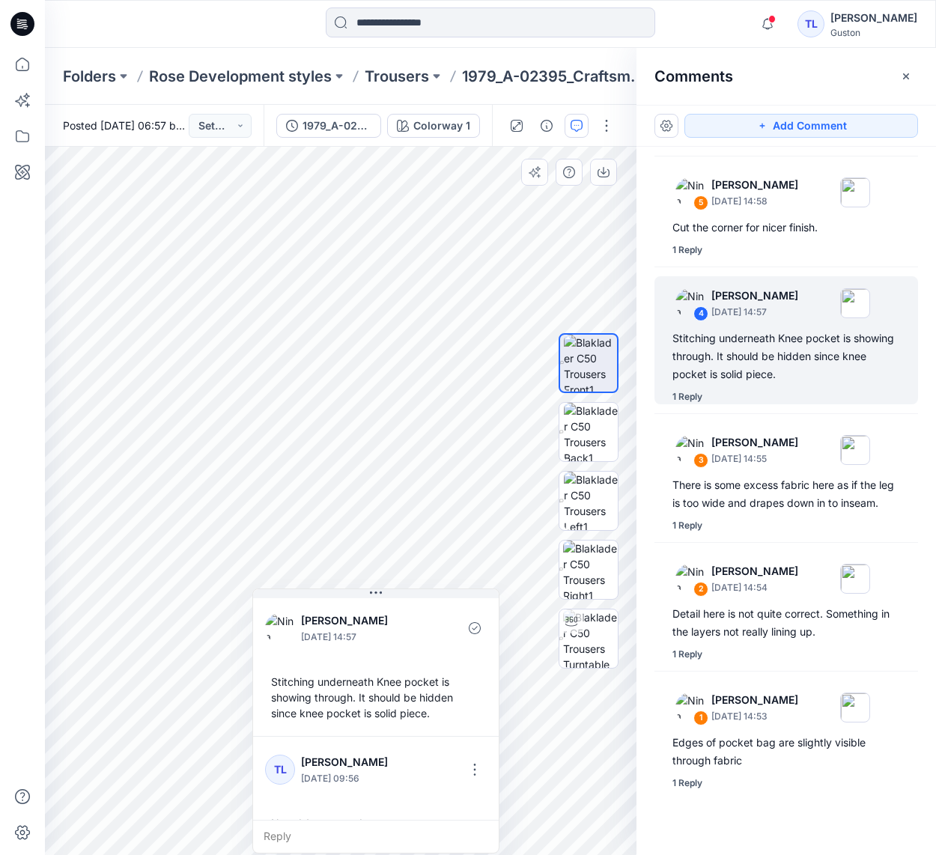
drag, startPoint x: 507, startPoint y: 643, endPoint x: 326, endPoint y: 630, distance: 180.9
click at [326, 630] on div "[PERSON_NAME] [DATE] 14:57" at bounding box center [376, 627] width 222 height 41
click at [753, 25] on icon "button" at bounding box center [767, 24] width 28 height 30
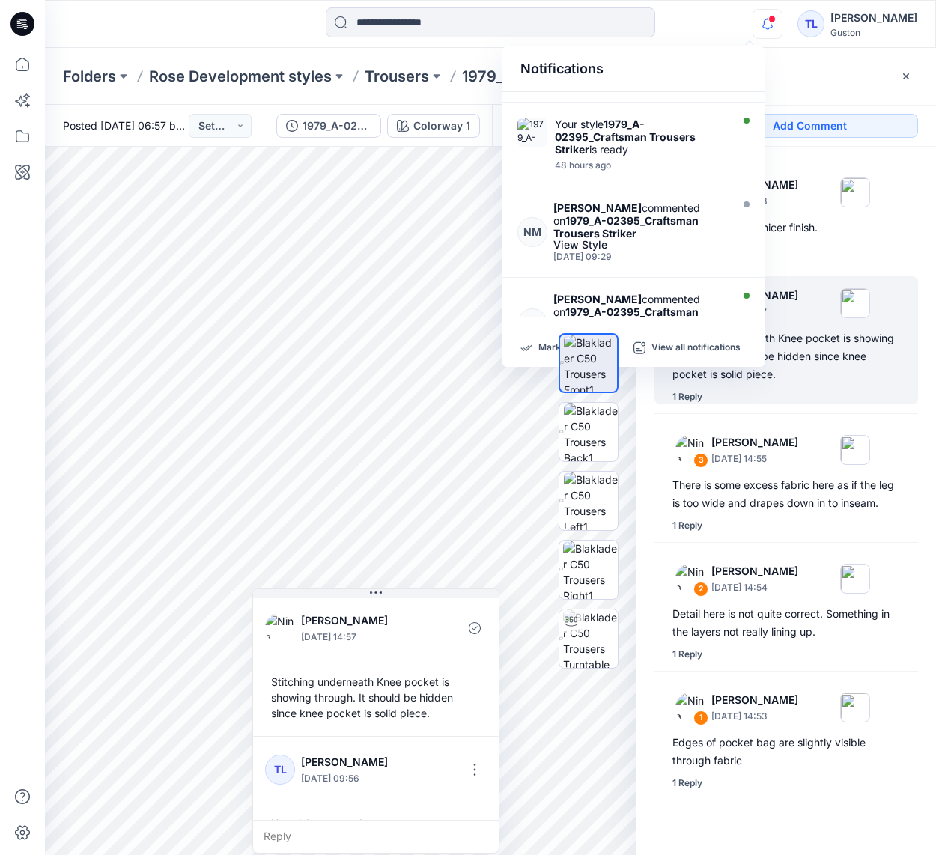
scroll to position [0, 0]
